Goal: Information Seeking & Learning: Compare options

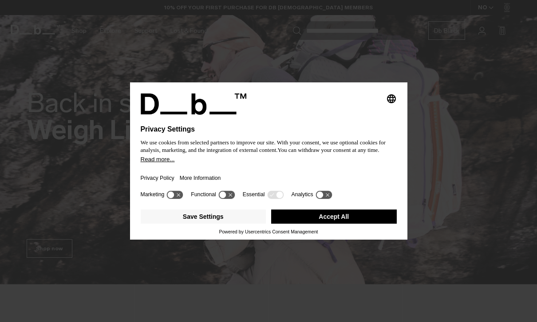
click at [392, 101] on icon "Select language" at bounding box center [391, 99] width 11 height 11
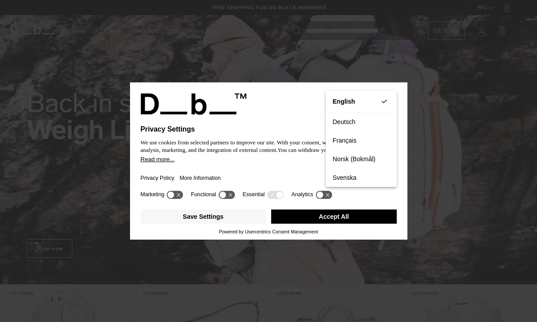
click at [235, 222] on button "Save Settings" at bounding box center [204, 217] width 126 height 14
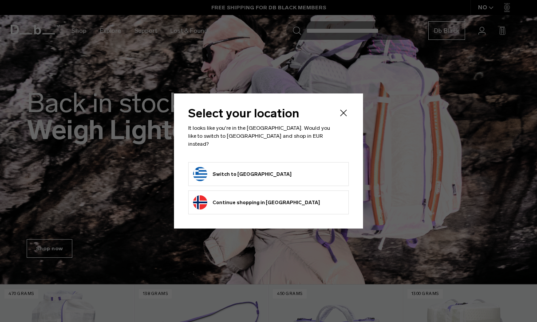
click at [346, 114] on icon "Close" at bounding box center [343, 113] width 11 height 11
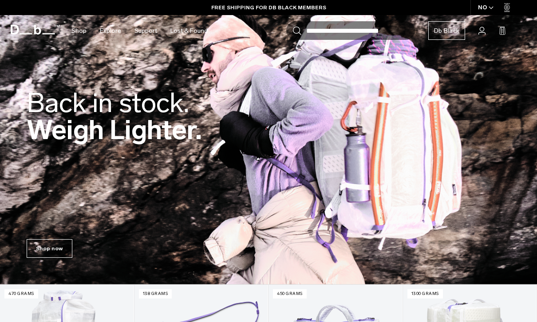
click at [482, 8] on div "NO" at bounding box center [485, 7] width 31 height 15
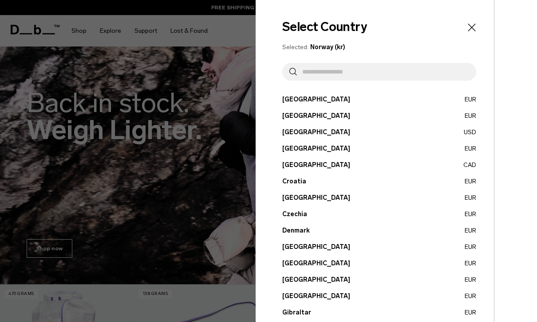
click at [373, 66] on input "text" at bounding box center [383, 72] width 172 height 18
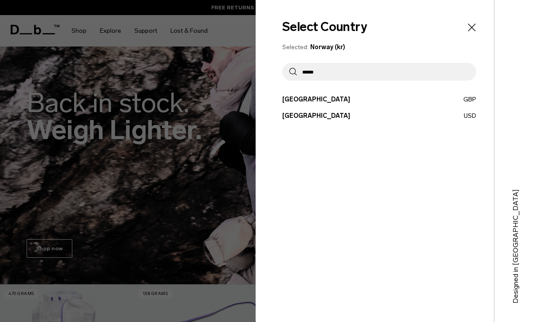
type input "******"
click at [315, 101] on button "United Kingdom GBP" at bounding box center [379, 99] width 194 height 9
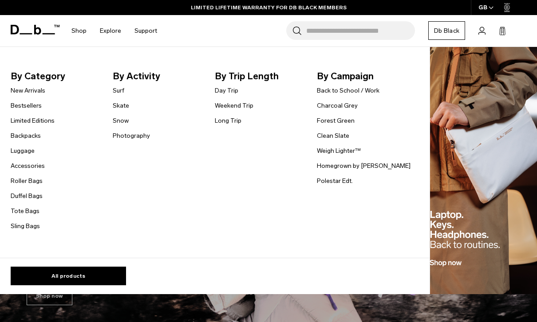
click at [33, 135] on link "Backpacks" at bounding box center [26, 135] width 30 height 9
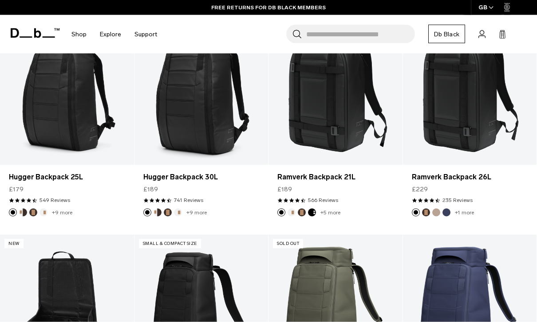
scroll to position [195, 0]
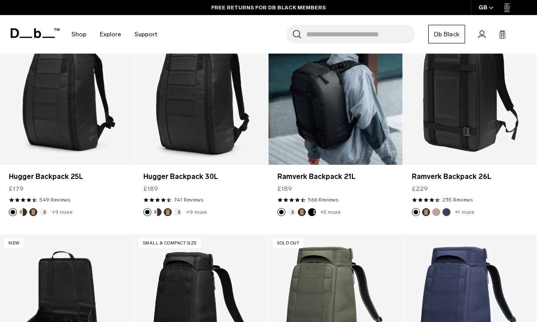
click at [372, 106] on link "Ramverk Backpack 21L" at bounding box center [335, 90] width 134 height 149
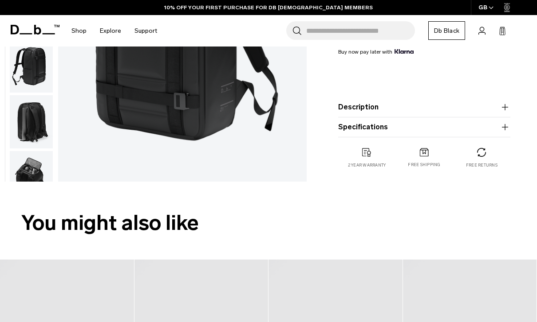
scroll to position [271, 0]
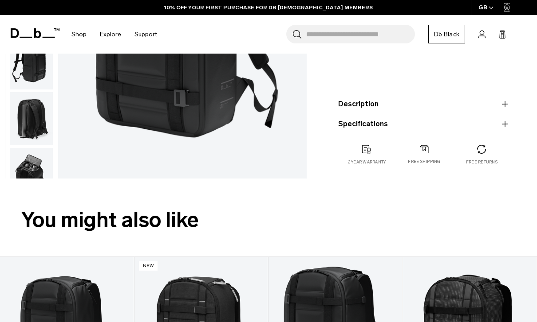
click at [504, 109] on icon "button" at bounding box center [504, 104] width 11 height 11
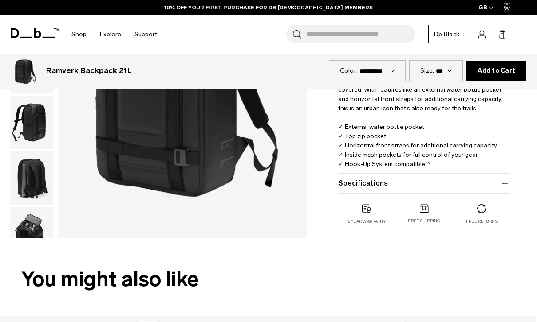
scroll to position [320, 0]
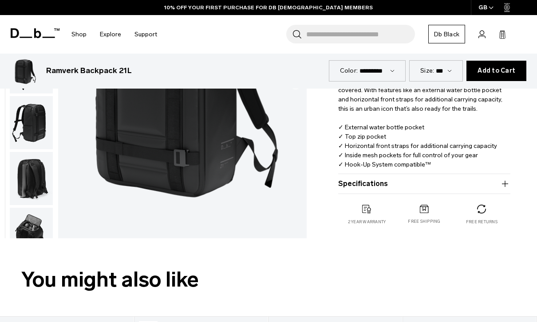
click at [499, 181] on button "Specifications" at bounding box center [424, 184] width 172 height 11
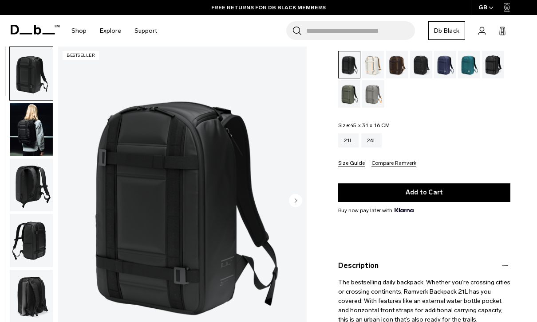
scroll to position [109, 0]
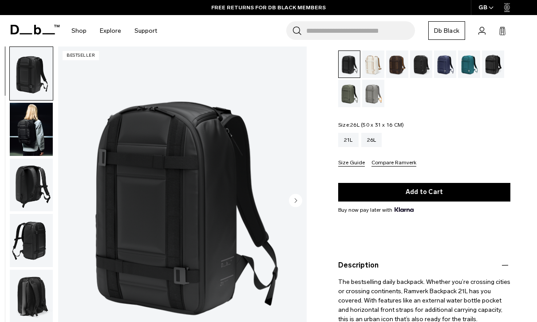
click at [378, 144] on div "26L" at bounding box center [371, 140] width 21 height 14
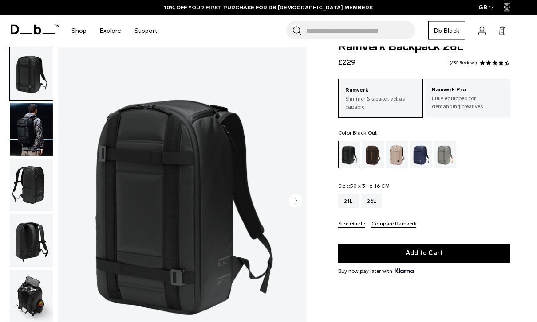
scroll to position [16, 0]
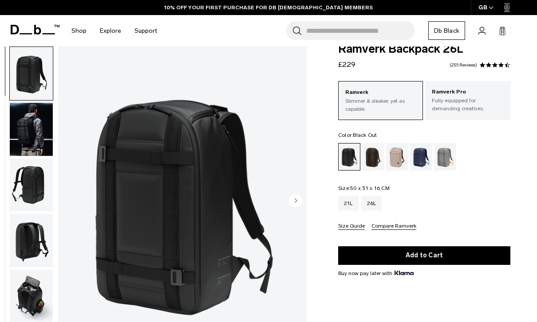
click at [351, 206] on div "21L" at bounding box center [348, 203] width 20 height 14
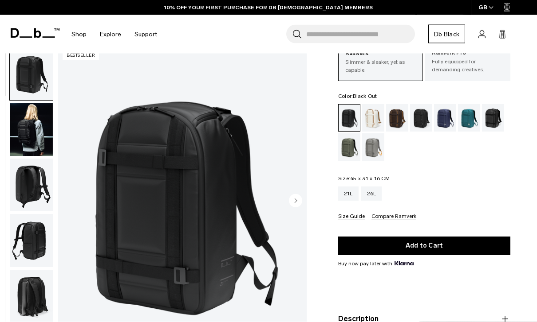
scroll to position [52, 0]
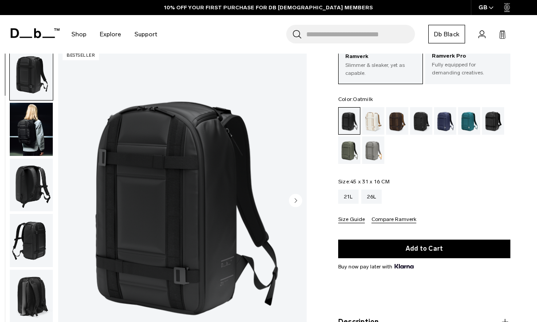
click at [377, 120] on div "Oatmilk" at bounding box center [373, 120] width 23 height 27
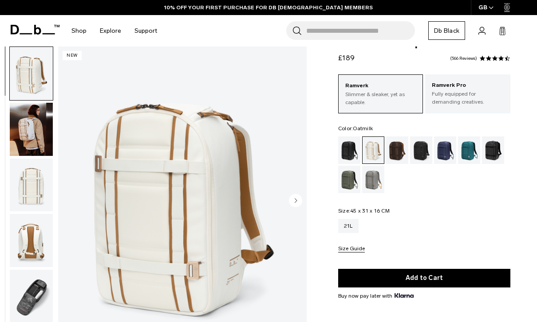
scroll to position [23, 0]
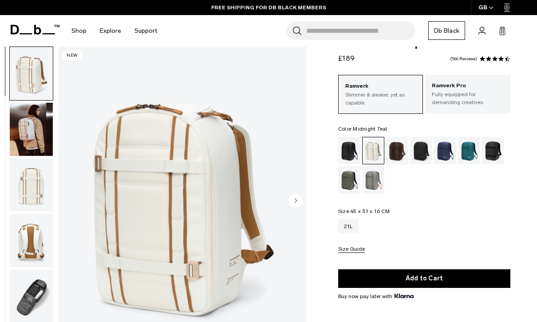
click at [471, 154] on div "Midnight Teal" at bounding box center [469, 150] width 23 height 27
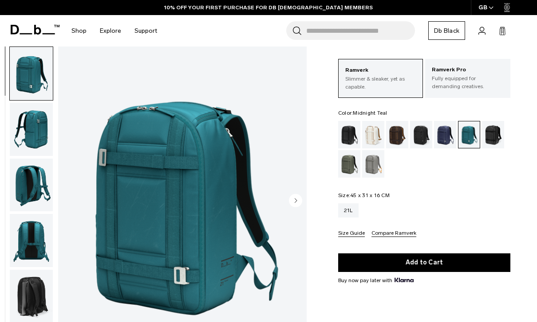
click at [442, 137] on div "Blue Hour" at bounding box center [445, 134] width 23 height 27
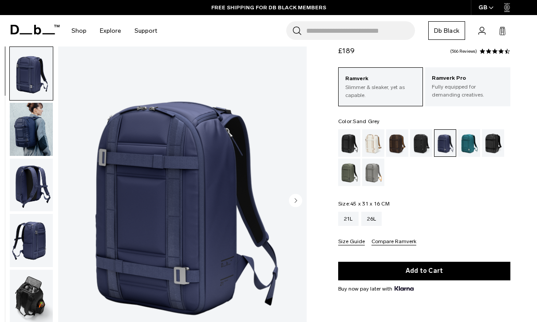
click at [420, 146] on div "Charcoal Grey" at bounding box center [421, 142] width 23 height 27
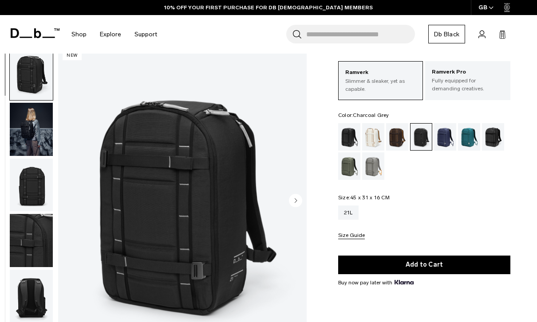
scroll to position [35, 0]
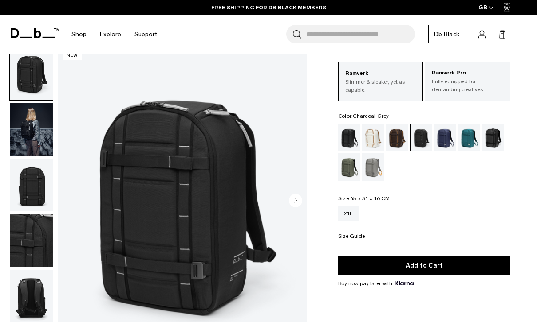
click at [33, 248] on img "button" at bounding box center [31, 240] width 43 height 53
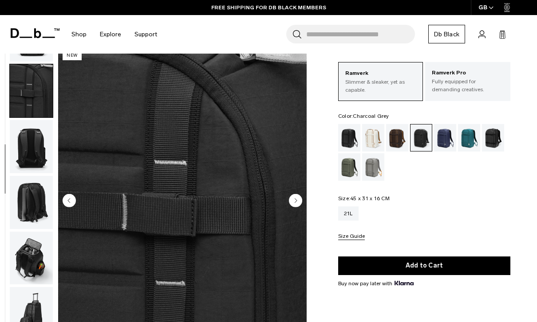
scroll to position [169, 0]
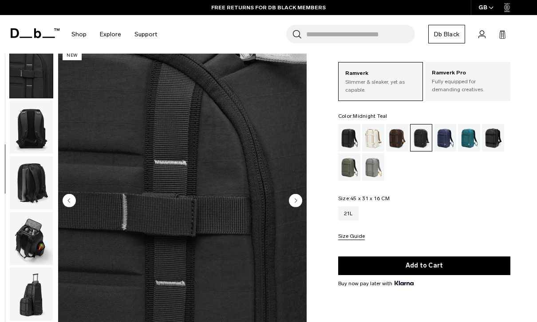
click at [471, 138] on div "Midnight Teal" at bounding box center [469, 137] width 23 height 27
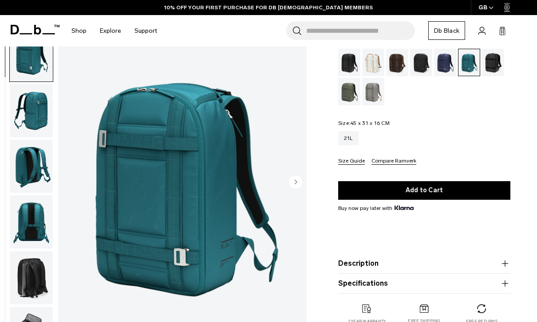
scroll to position [111, 0]
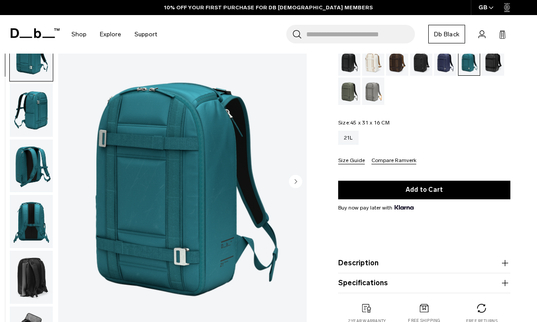
click at [37, 164] on img "button" at bounding box center [31, 165] width 43 height 53
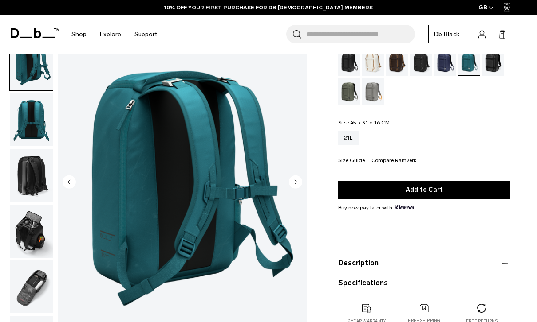
scroll to position [113, 0]
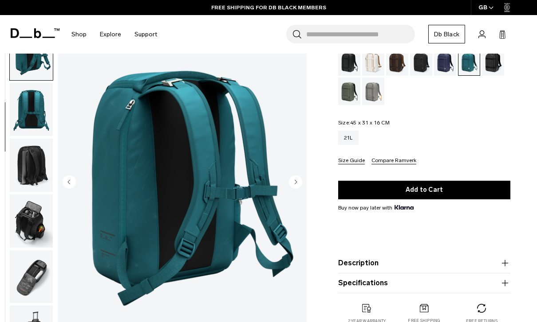
click at [29, 172] on img "button" at bounding box center [31, 165] width 43 height 53
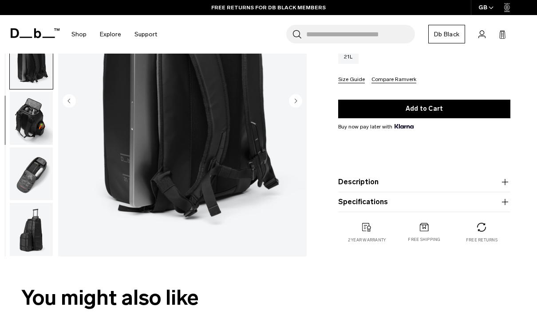
scroll to position [192, 0]
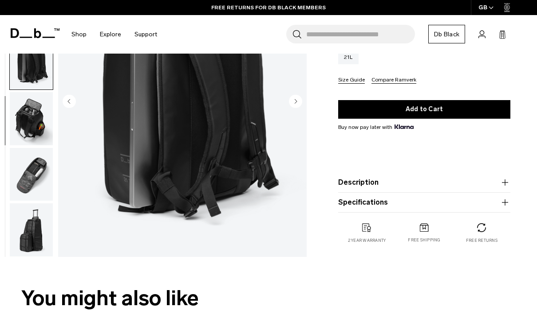
click at [39, 190] on img "button" at bounding box center [31, 174] width 43 height 53
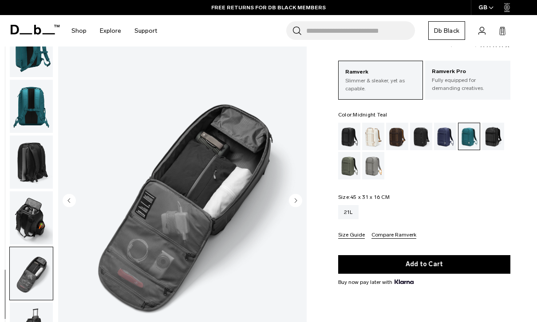
scroll to position [0, 0]
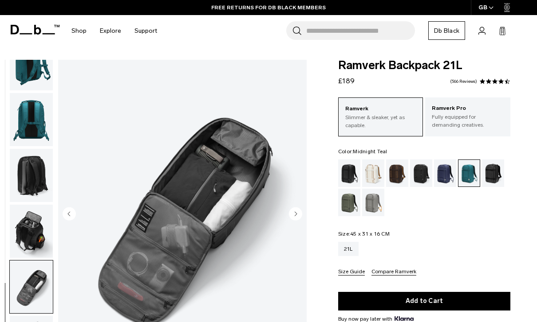
click at [473, 122] on p "Fully equipped for demanding creatives." at bounding box center [467, 121] width 72 height 16
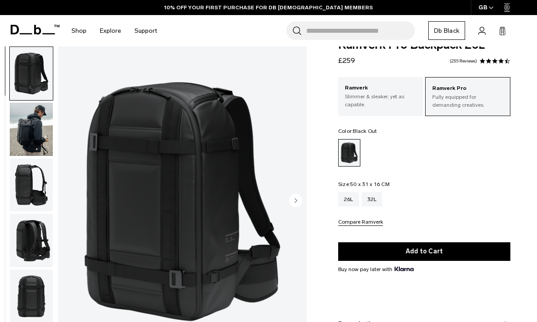
scroll to position [22, 0]
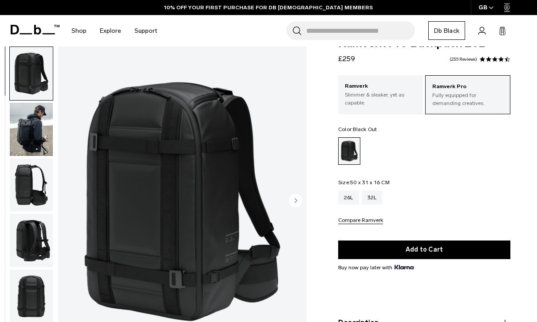
click at [20, 245] on img "button" at bounding box center [31, 240] width 43 height 53
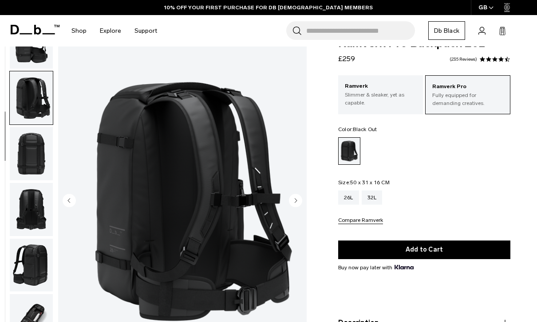
scroll to position [169, 0]
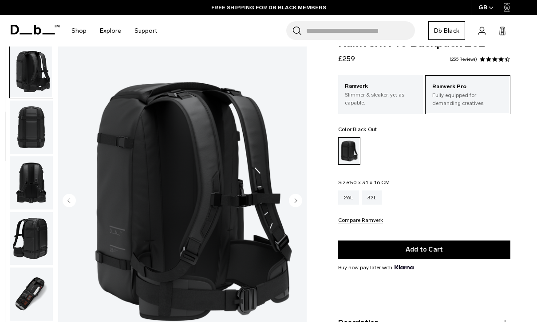
click at [27, 245] on img "button" at bounding box center [31, 238] width 43 height 53
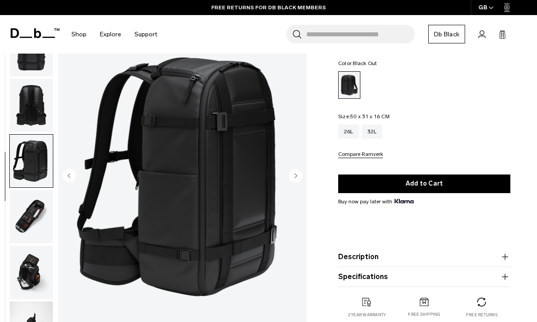
scroll to position [223, 0]
click at [17, 228] on img "button" at bounding box center [31, 216] width 43 height 53
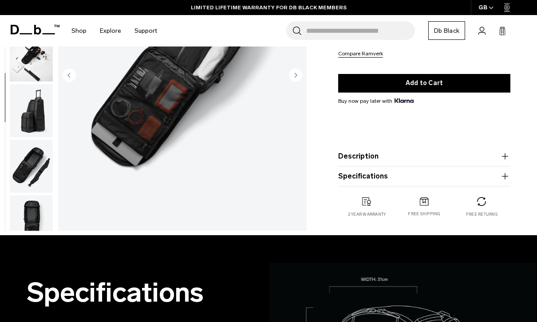
scroll to position [191, 0]
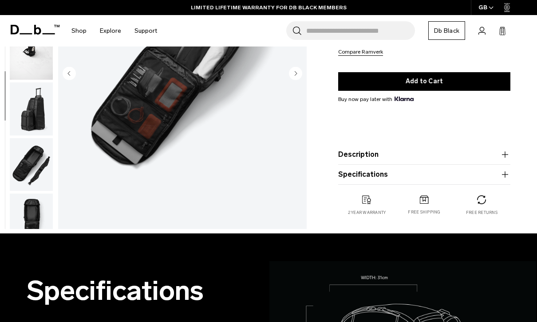
click at [506, 152] on icon "button" at bounding box center [504, 154] width 11 height 11
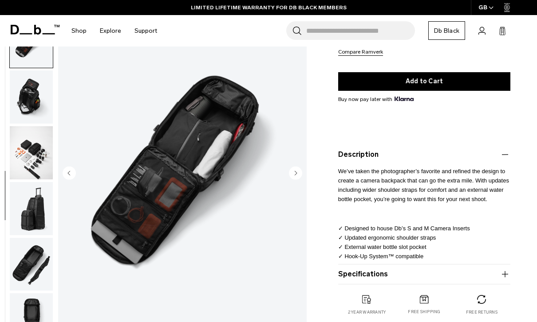
click at [506, 154] on icon "button" at bounding box center [504, 154] width 11 height 11
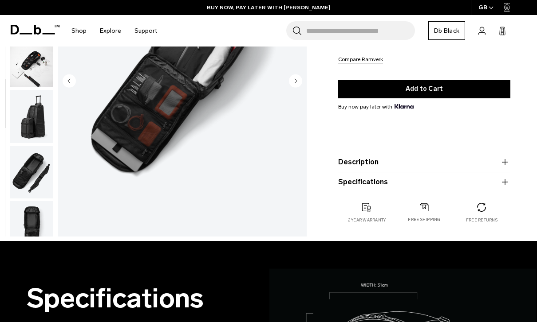
scroll to position [183, 0]
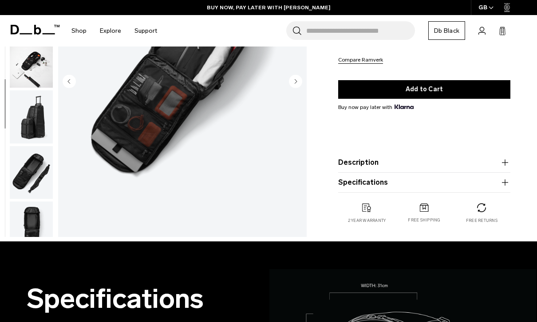
click at [504, 183] on icon "button" at bounding box center [505, 182] width 6 height 0
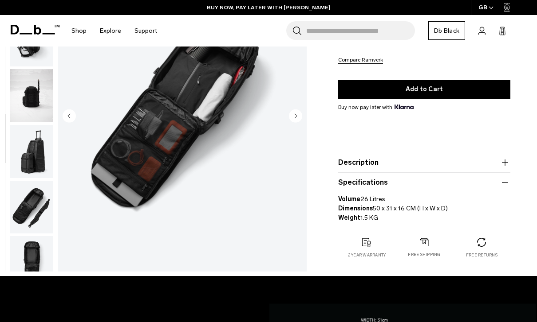
click at [508, 184] on icon "button" at bounding box center [504, 182] width 11 height 11
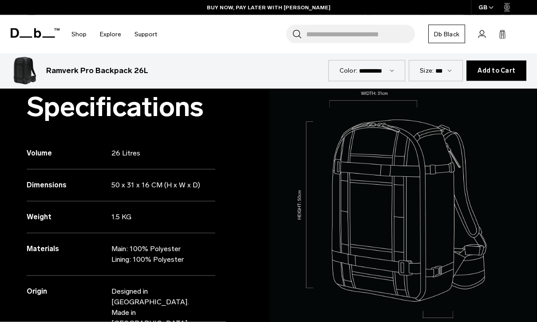
scroll to position [376, 0]
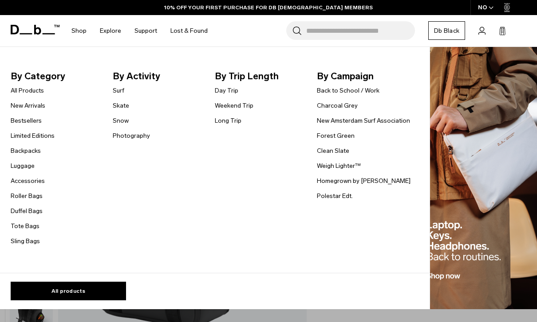
scroll to position [109, 0]
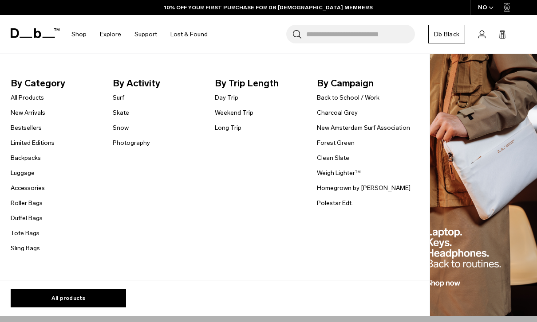
click at [15, 147] on link "Limited Editions" at bounding box center [33, 142] width 44 height 9
click at [19, 159] on link "Backpacks" at bounding box center [26, 157] width 30 height 9
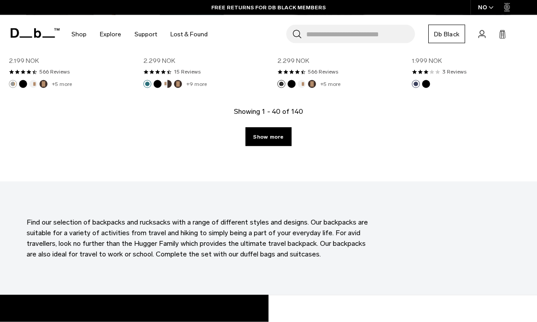
scroll to position [2286, 0]
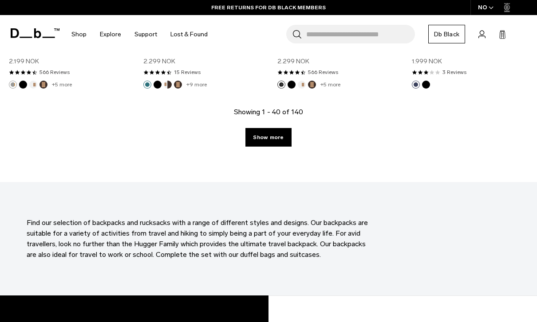
click at [269, 139] on link "Show more" at bounding box center [268, 137] width 46 height 19
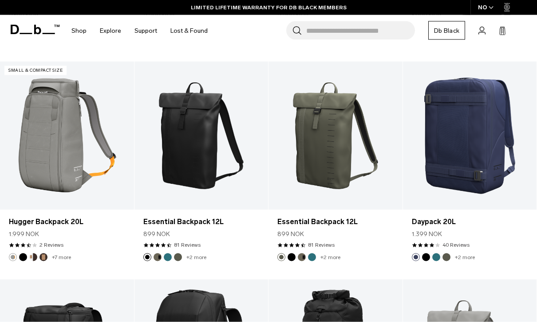
scroll to position [2330, 0]
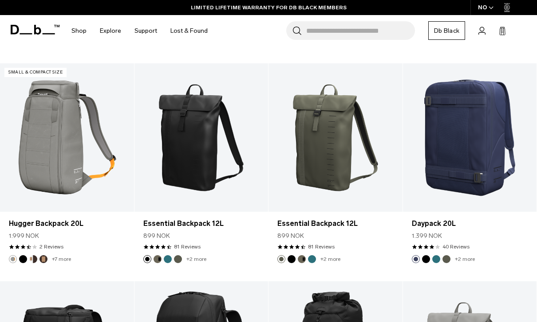
click at [488, 12] on div "NO" at bounding box center [485, 7] width 31 height 15
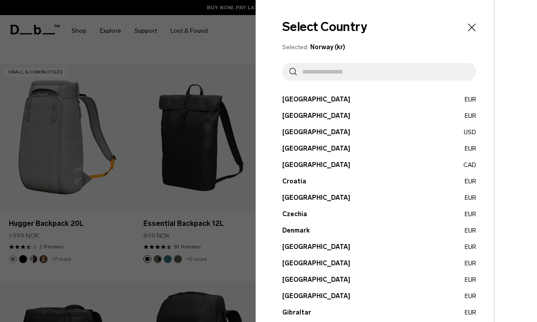
click at [379, 68] on input "text" at bounding box center [383, 72] width 172 height 18
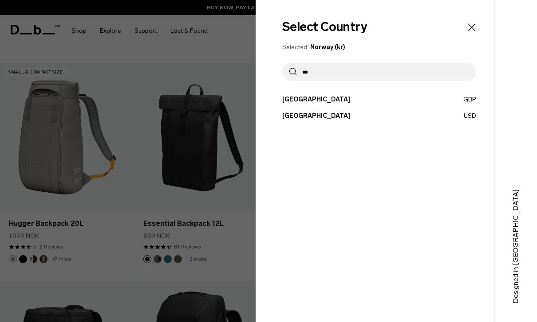
type input "***"
click at [324, 100] on button "United Kingdom GBP" at bounding box center [379, 99] width 194 height 9
click at [326, 101] on button "United Kingdom GBP" at bounding box center [379, 99] width 194 height 9
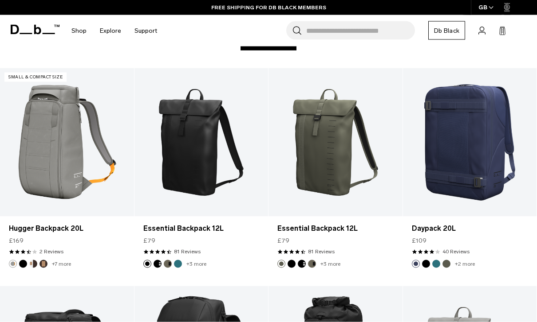
scroll to position [200, 0]
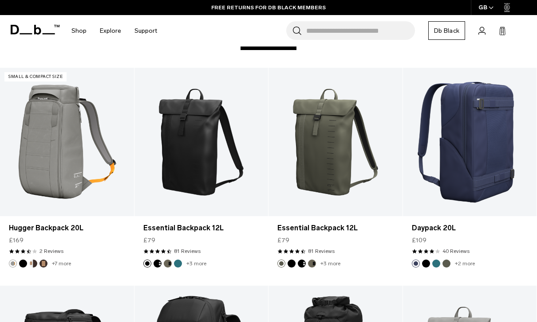
click at [488, 160] on link "Daypack 20L" at bounding box center [470, 142] width 134 height 149
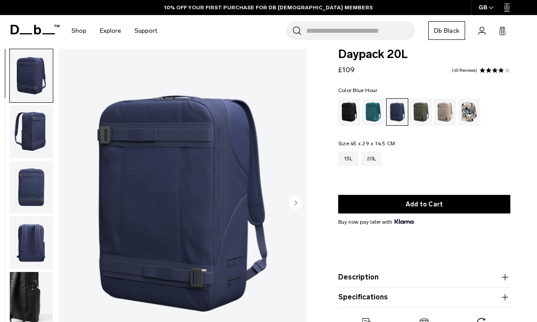
scroll to position [14, 0]
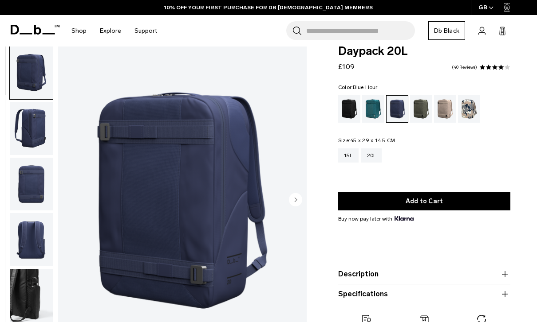
click at [351, 160] on div "15L" at bounding box center [348, 156] width 20 height 14
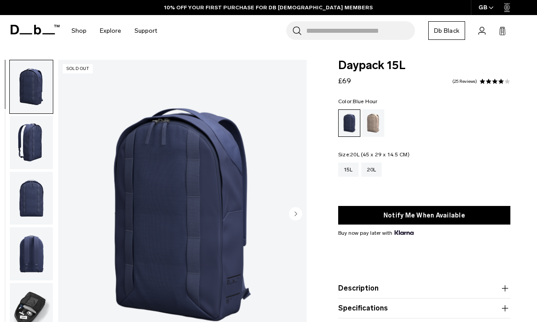
click at [375, 173] on div "20L" at bounding box center [371, 170] width 21 height 14
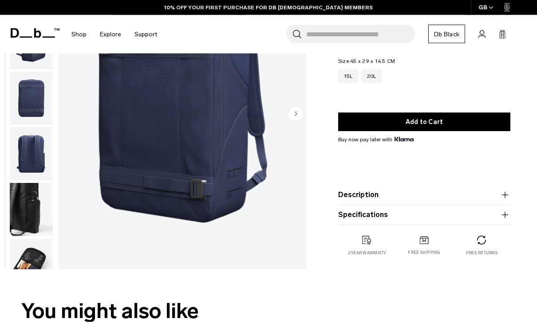
scroll to position [100, 0]
click at [507, 196] on icon "button" at bounding box center [504, 195] width 11 height 11
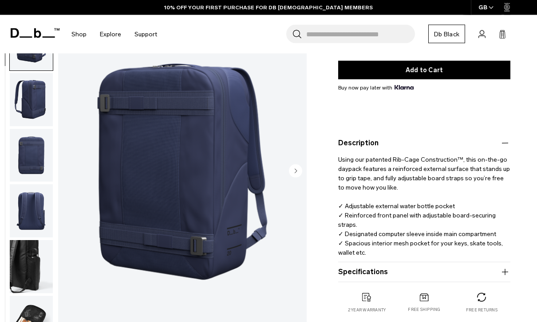
scroll to position [145, 0]
click at [504, 270] on icon "button" at bounding box center [504, 272] width 11 height 11
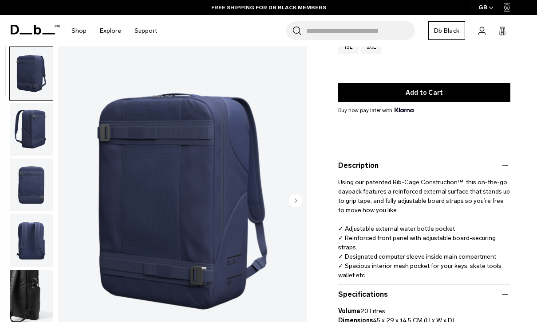
scroll to position [122, 0]
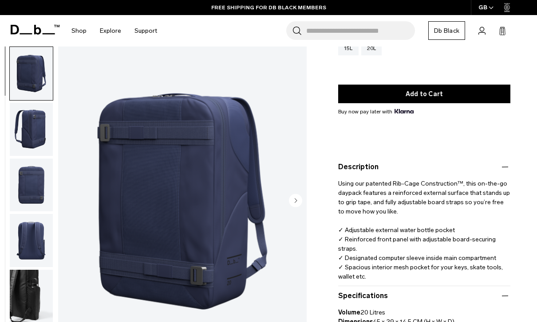
click at [293, 204] on circle "Next slide" at bounding box center [295, 200] width 13 height 13
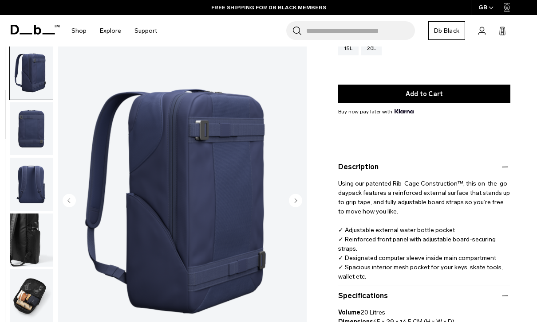
click at [293, 207] on circle "Next slide" at bounding box center [295, 200] width 13 height 13
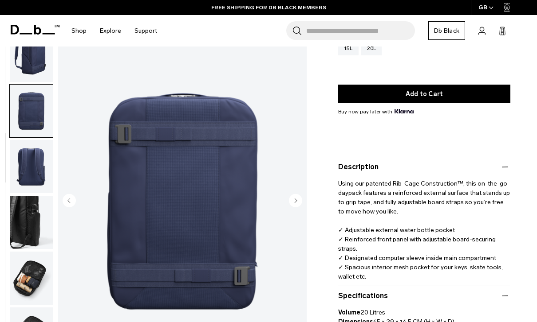
scroll to position [82, 0]
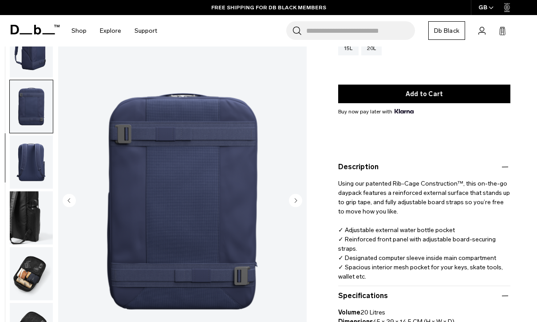
click at [293, 206] on circle "Next slide" at bounding box center [295, 200] width 13 height 13
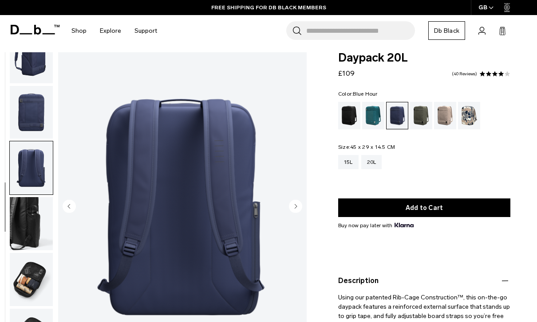
scroll to position [8, 0]
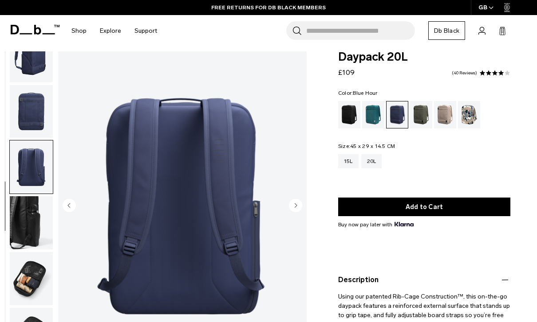
click at [300, 209] on circle "Next slide" at bounding box center [295, 205] width 13 height 13
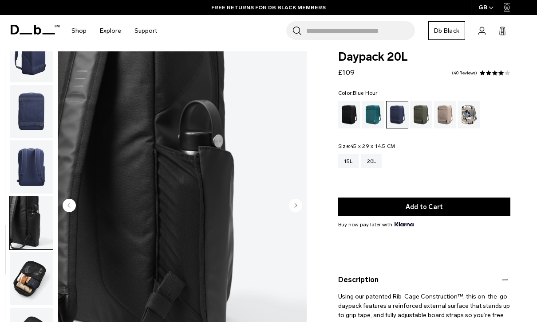
click at [305, 209] on img "5 / 7" at bounding box center [182, 206] width 248 height 310
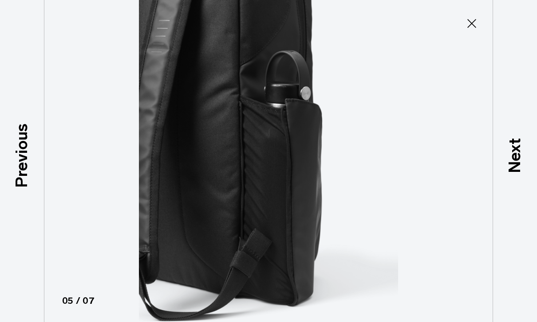
click at [471, 25] on icon at bounding box center [471, 23] width 9 height 9
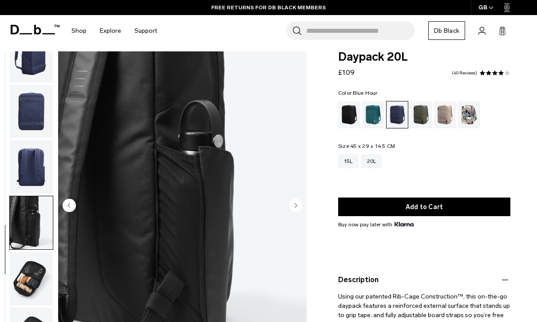
click at [297, 202] on circle "Next slide" at bounding box center [295, 205] width 13 height 13
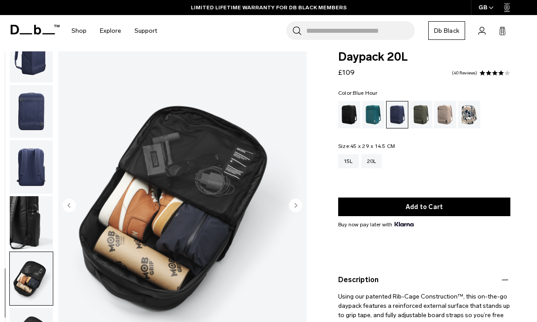
click at [301, 208] on circle "Next slide" at bounding box center [295, 205] width 13 height 13
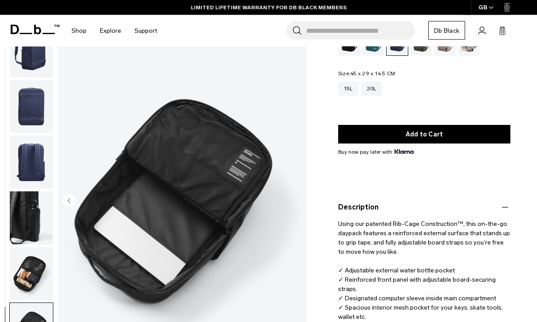
scroll to position [105, 0]
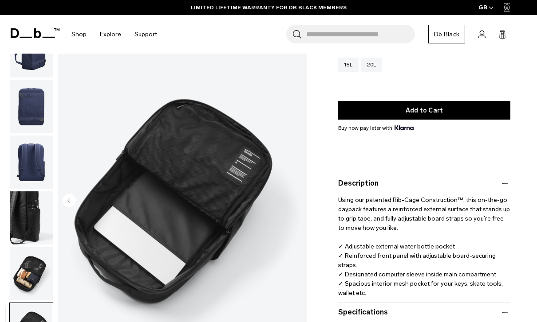
click at [34, 261] on img "button" at bounding box center [31, 273] width 43 height 53
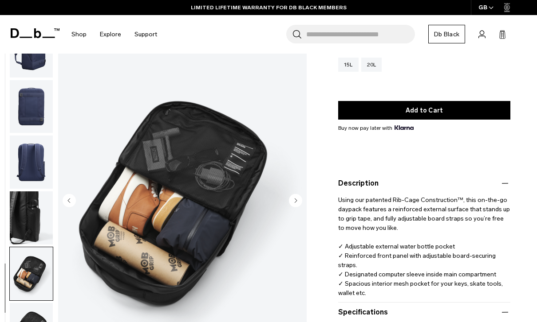
click at [36, 222] on img "button" at bounding box center [31, 218] width 43 height 53
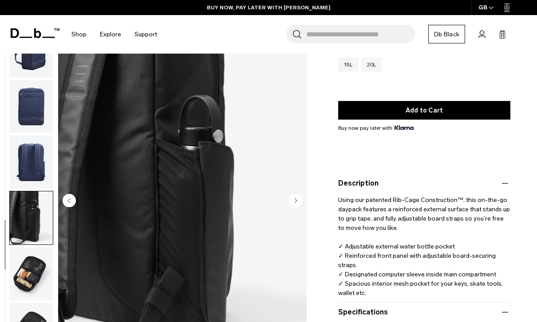
click at [37, 164] on img "button" at bounding box center [31, 162] width 43 height 53
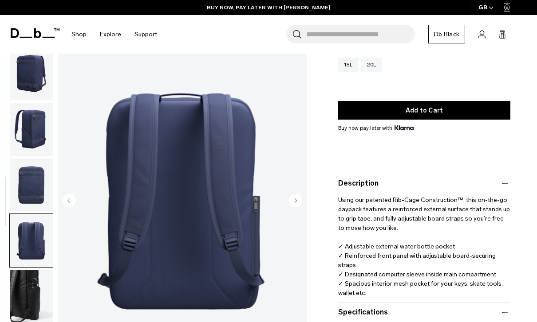
scroll to position [0, 0]
click at [34, 185] on img "button" at bounding box center [31, 185] width 43 height 53
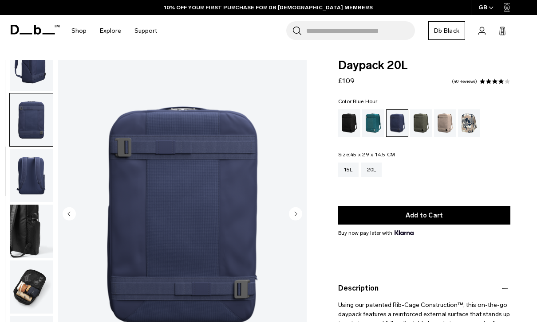
click at [371, 130] on div "Midnight Teal" at bounding box center [373, 123] width 23 height 27
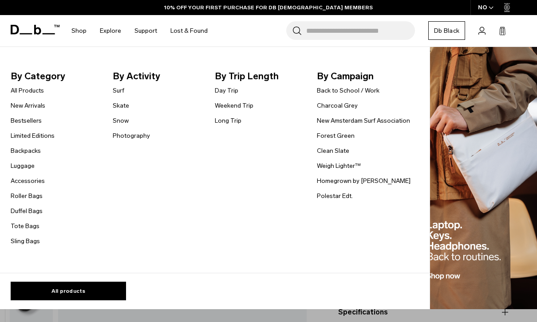
click at [20, 151] on link "Backpacks" at bounding box center [26, 150] width 30 height 9
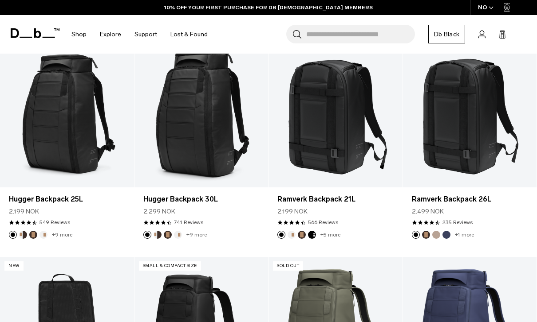
scroll to position [165, 0]
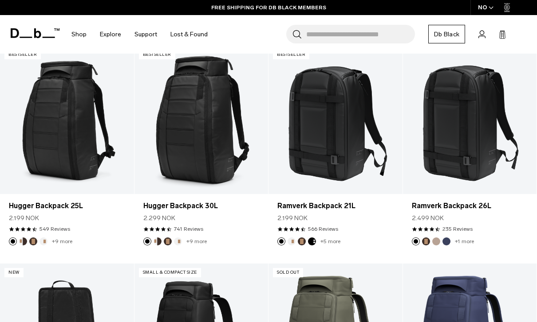
click at [342, 208] on link "Ramverk Backpack 21L" at bounding box center [335, 206] width 116 height 11
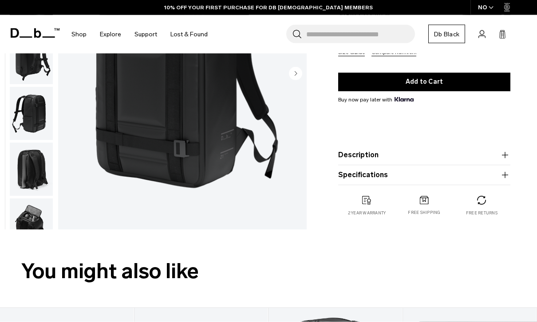
scroll to position [218, 0]
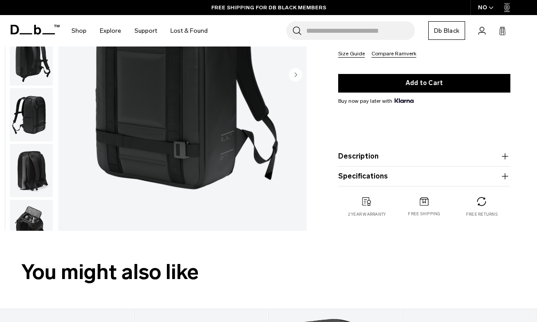
click at [508, 153] on icon "button" at bounding box center [504, 156] width 11 height 11
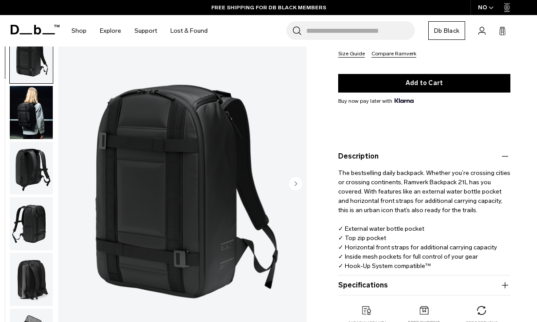
click at [466, 282] on button "Specifications" at bounding box center [424, 285] width 172 height 11
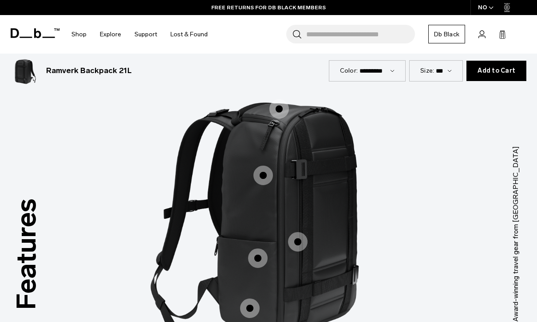
scroll to position [1165, 0]
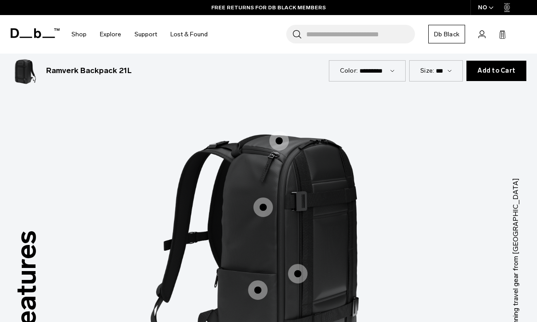
click at [260, 198] on span "1 / 3" at bounding box center [263, 208] width 20 height 20
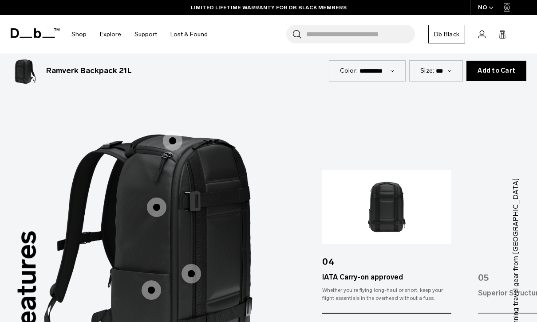
click at [175, 131] on span "1 / 3" at bounding box center [173, 141] width 20 height 20
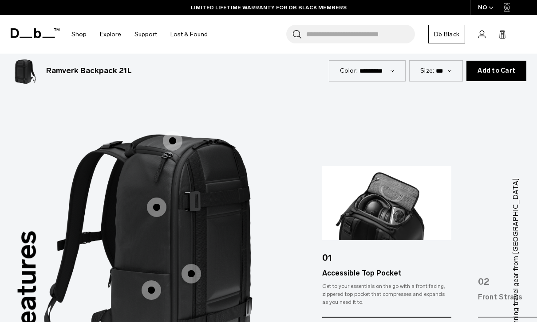
click at [152, 281] on span "1 / 3" at bounding box center [151, 291] width 20 height 20
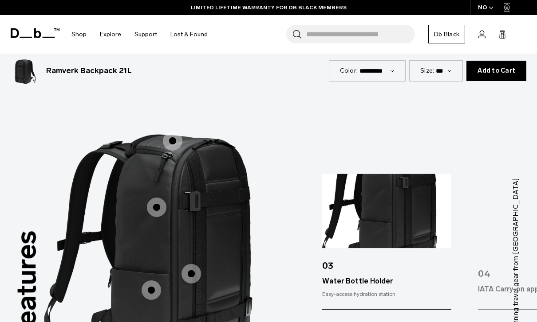
click at [196, 264] on span "1 / 3" at bounding box center [191, 274] width 20 height 20
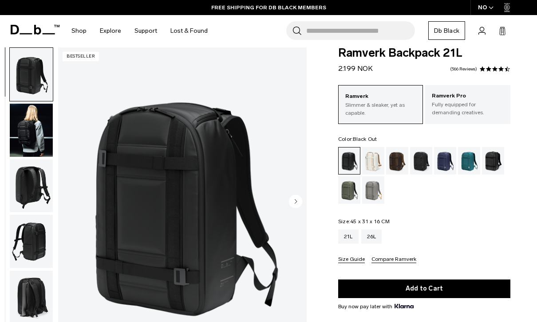
scroll to position [0, 0]
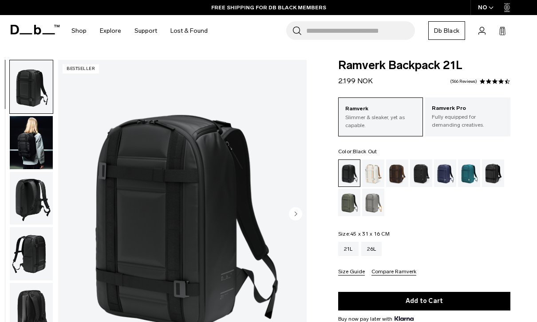
click at [486, 118] on p "Fully equipped for demanding creatives." at bounding box center [467, 121] width 72 height 16
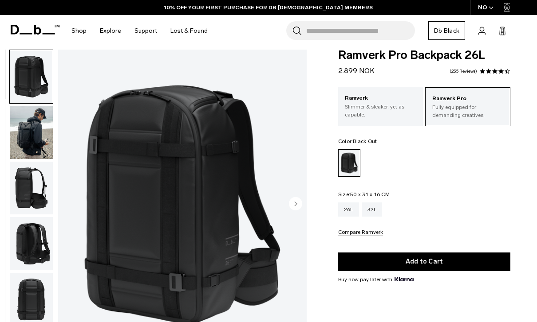
scroll to position [15, 0]
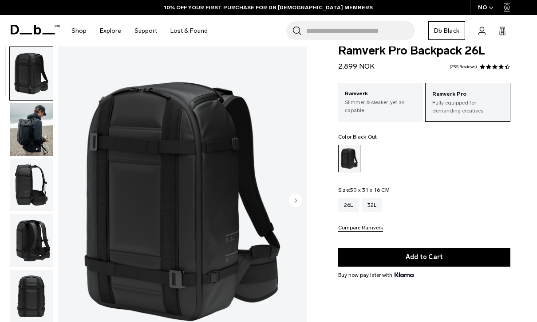
click at [35, 127] on img "button" at bounding box center [31, 129] width 43 height 53
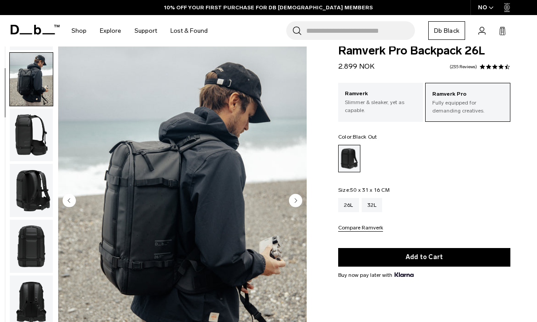
scroll to position [56, 0]
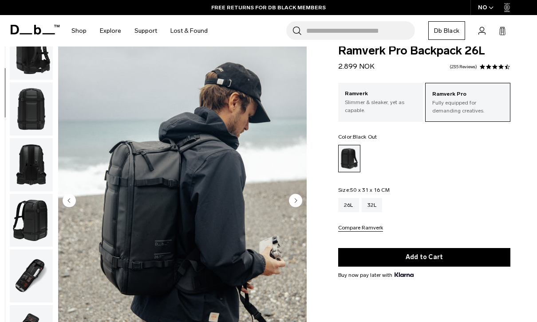
click at [33, 282] on img "button" at bounding box center [31, 276] width 43 height 53
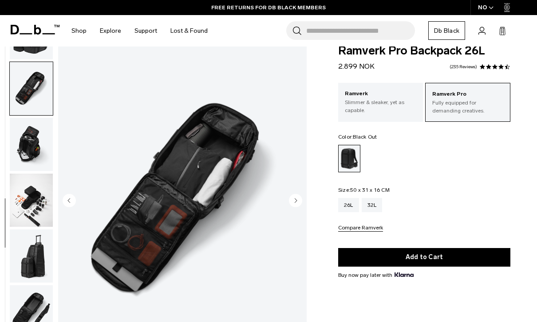
scroll to position [395, 0]
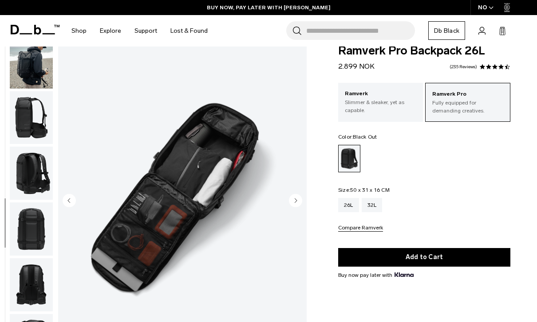
click at [33, 133] on img "button" at bounding box center [31, 117] width 43 height 53
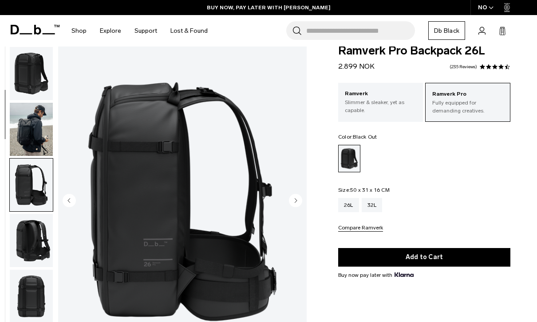
scroll to position [0, 0]
click at [41, 144] on img "button" at bounding box center [31, 129] width 43 height 53
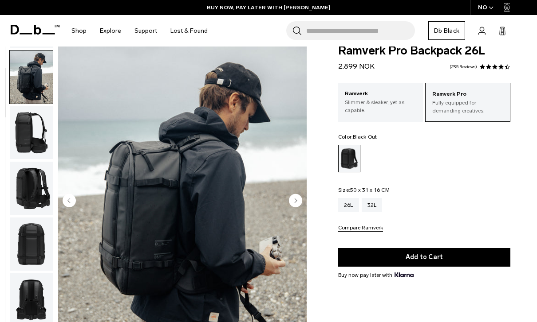
scroll to position [56, 0]
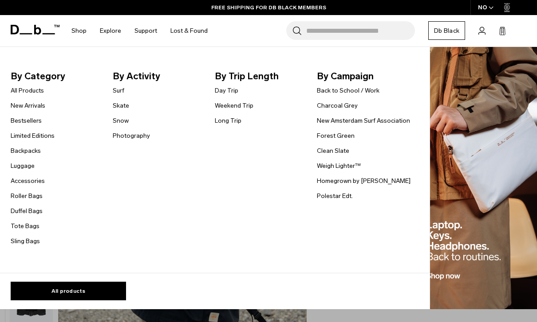
click at [25, 149] on link "Backpacks" at bounding box center [26, 150] width 30 height 9
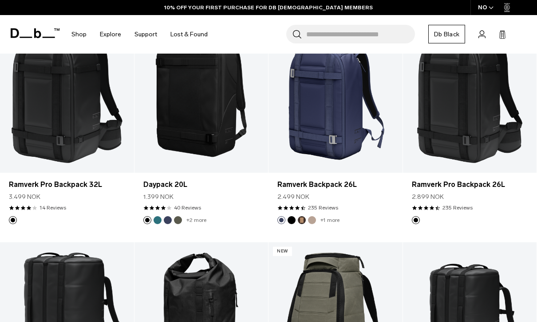
scroll to position [824, 0]
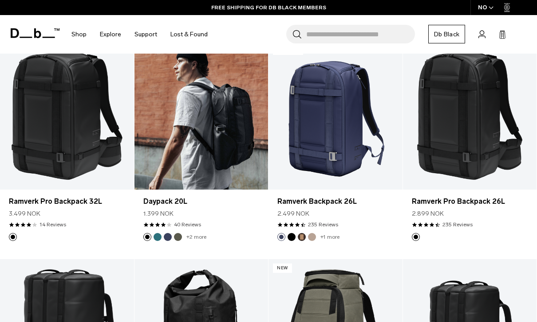
click at [188, 107] on link "Daypack 20L" at bounding box center [201, 115] width 134 height 149
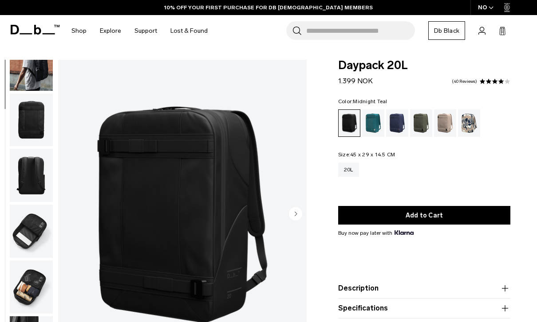
scroll to position [82, 0]
click at [24, 233] on img "button" at bounding box center [31, 231] width 43 height 53
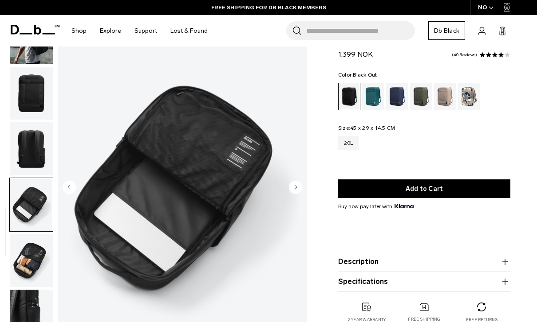
scroll to position [31, 0]
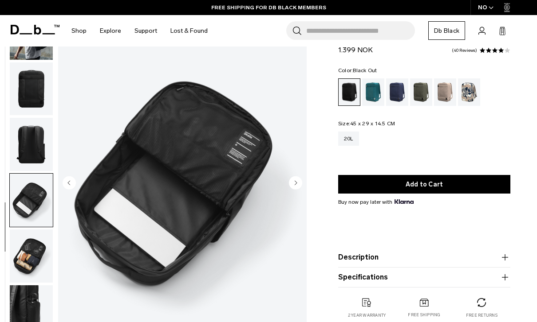
click at [28, 261] on img "button" at bounding box center [31, 256] width 43 height 53
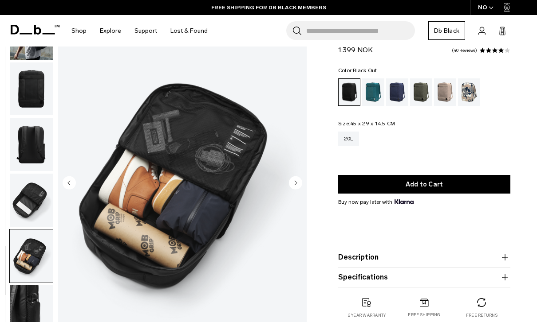
click at [28, 303] on img "button" at bounding box center [31, 312] width 43 height 53
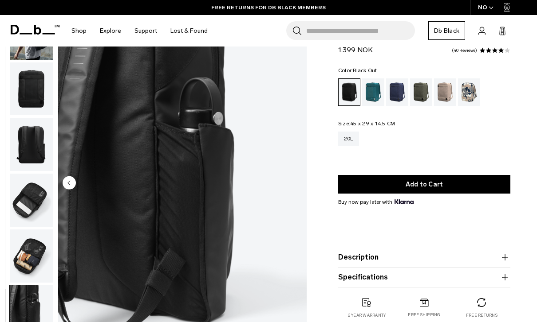
click at [30, 203] on img "button" at bounding box center [31, 200] width 43 height 53
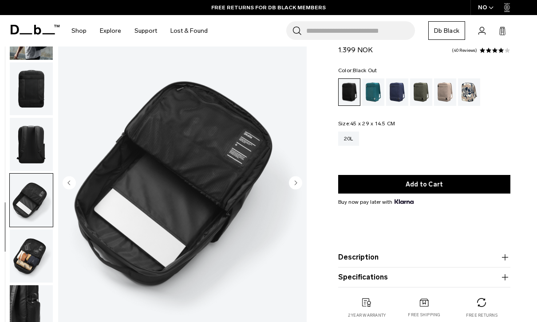
click at [27, 261] on img "button" at bounding box center [31, 256] width 43 height 53
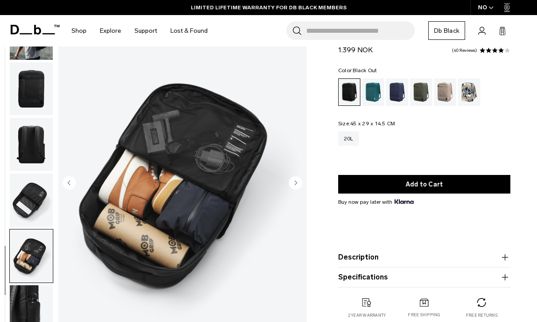
click at [33, 198] on img "button" at bounding box center [31, 200] width 43 height 53
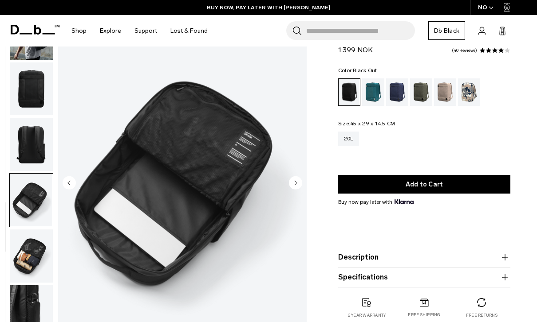
click at [27, 146] on img "button" at bounding box center [31, 144] width 43 height 53
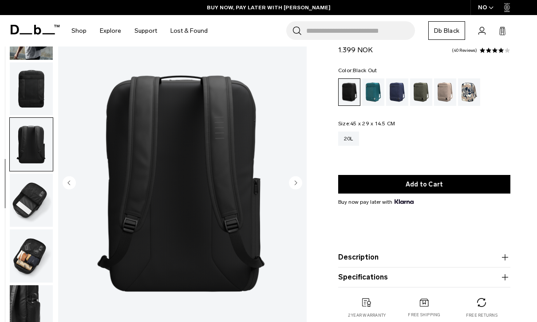
click at [36, 191] on img "button" at bounding box center [31, 200] width 43 height 53
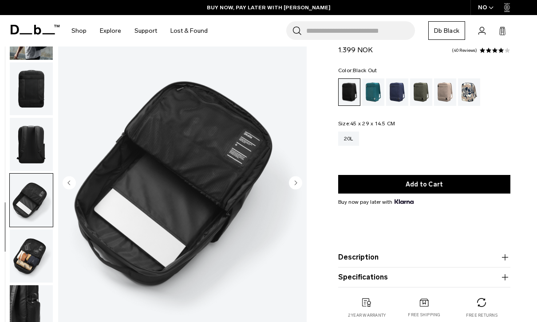
click at [28, 150] on img "button" at bounding box center [31, 144] width 43 height 53
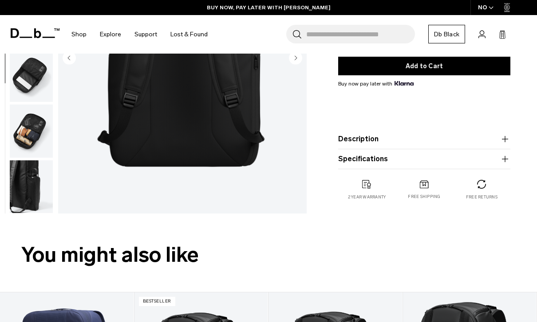
scroll to position [134, 0]
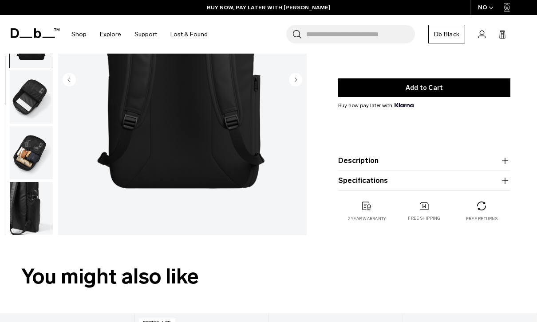
click at [505, 164] on icon "button" at bounding box center [504, 161] width 0 height 6
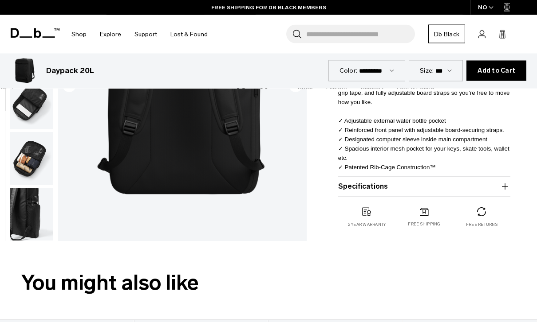
scroll to position [221, 0]
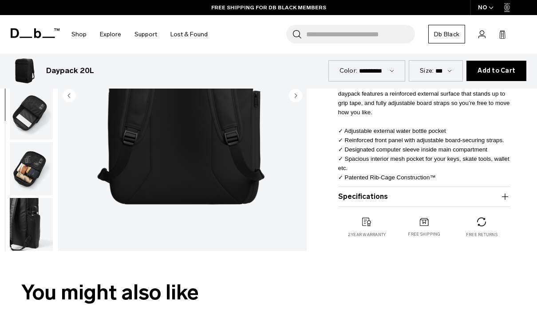
click at [509, 198] on icon "button" at bounding box center [504, 197] width 11 height 11
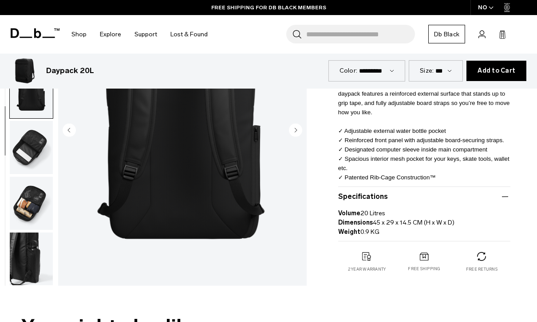
click at [510, 197] on icon "button" at bounding box center [504, 197] width 11 height 11
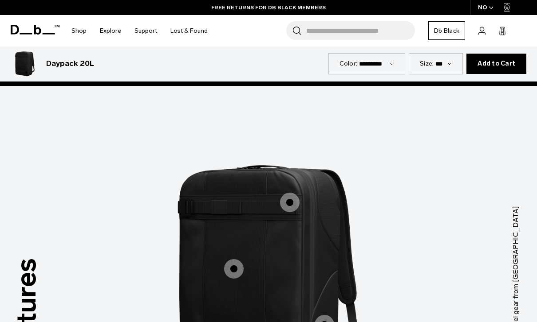
scroll to position [1049, 0]
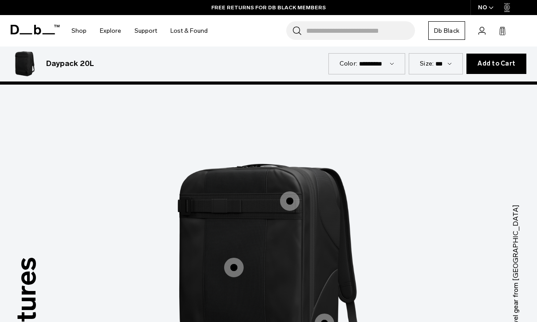
click at [319, 314] on span "1 / 3" at bounding box center [324, 324] width 20 height 20
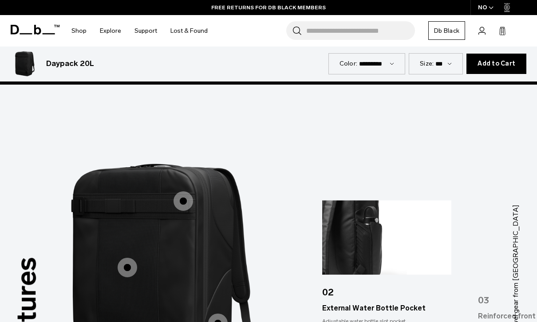
click at [186, 192] on span "1 / 3" at bounding box center [183, 202] width 20 height 20
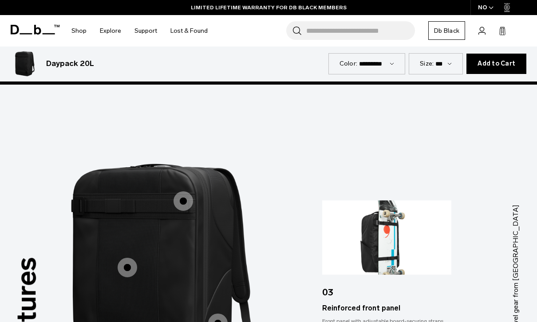
click at [125, 258] on span "1 / 3" at bounding box center [128, 268] width 20 height 20
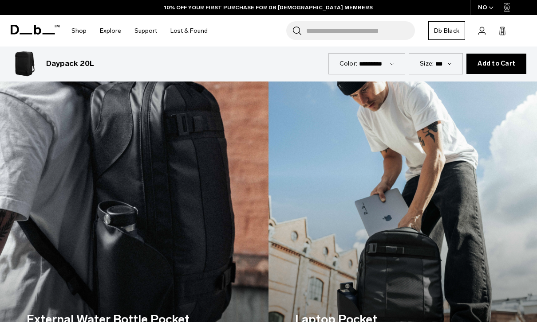
scroll to position [1514, 0]
